Goal: Task Accomplishment & Management: Use online tool/utility

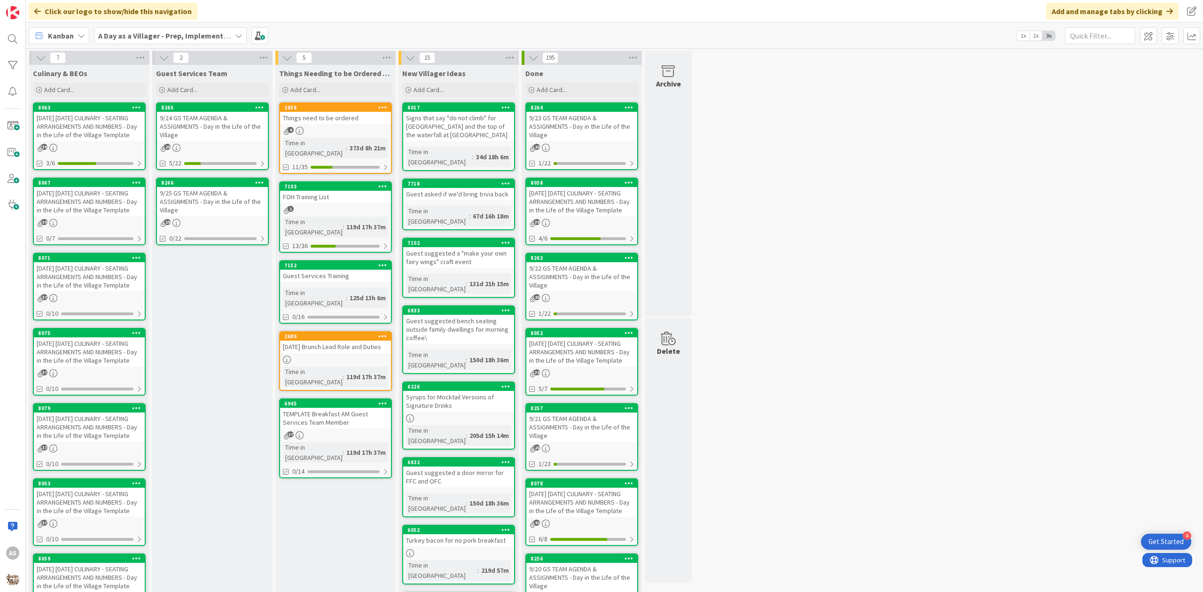
click at [314, 117] on div "Things need to be ordered" at bounding box center [335, 118] width 111 height 12
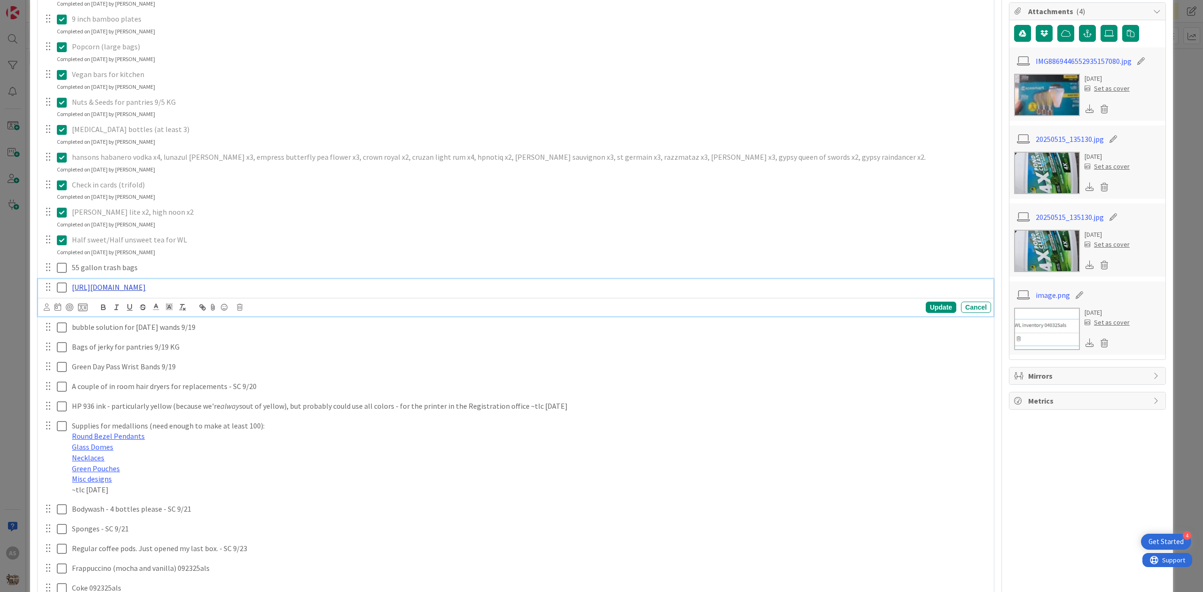
click at [146, 292] on link "[URL][DOMAIN_NAME]" at bounding box center [109, 286] width 74 height 9
click at [146, 284] on link "[URL][DOMAIN_NAME]" at bounding box center [109, 286] width 74 height 9
click at [644, 293] on p "[URL][DOMAIN_NAME]" at bounding box center [530, 287] width 916 height 11
click at [439, 329] on link "[URL][DOMAIN_NAME]" at bounding box center [411, 327] width 64 height 12
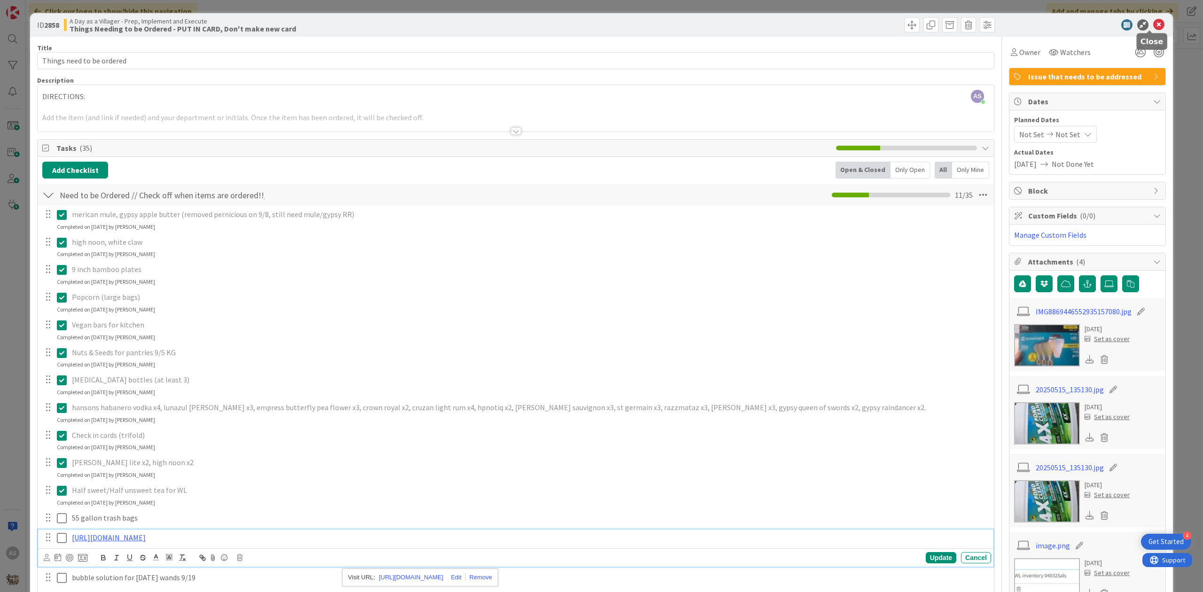
click at [1153, 27] on icon at bounding box center [1158, 24] width 11 height 11
